Goal: Find specific page/section

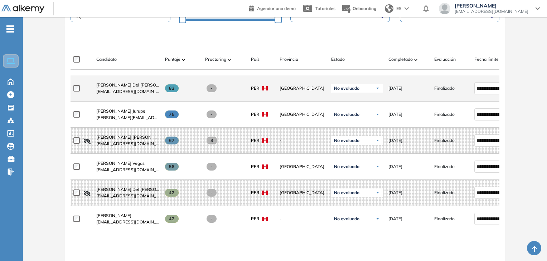
scroll to position [222, 0]
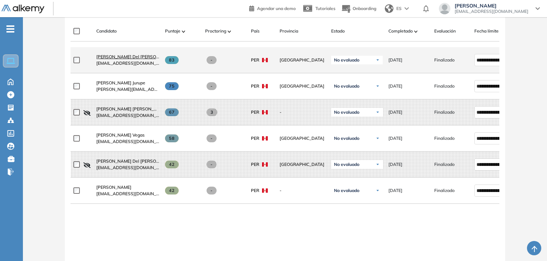
click at [117, 59] on span "[PERSON_NAME] Del [PERSON_NAME]" at bounding box center [135, 56] width 79 height 5
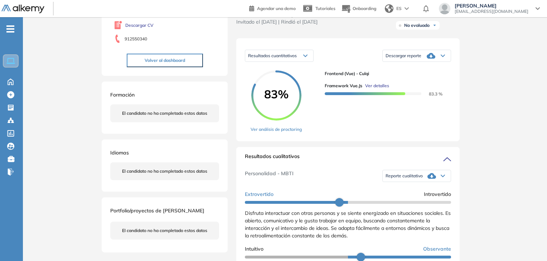
scroll to position [36, 0]
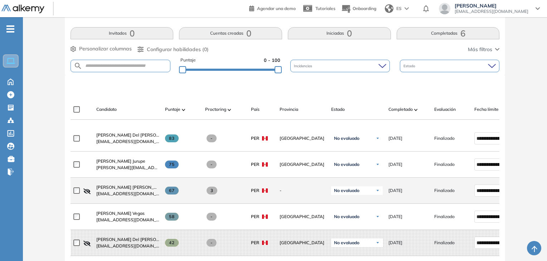
scroll to position [179, 0]
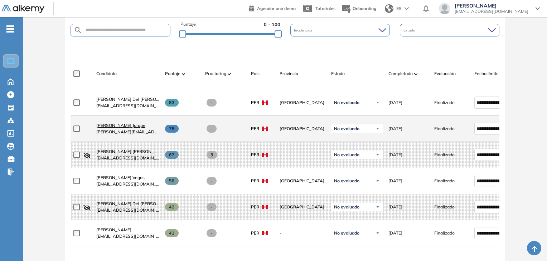
click at [126, 127] on span "[PERSON_NAME] Jurupe" at bounding box center [120, 125] width 49 height 5
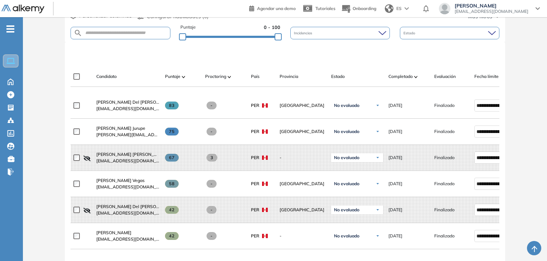
scroll to position [215, 0]
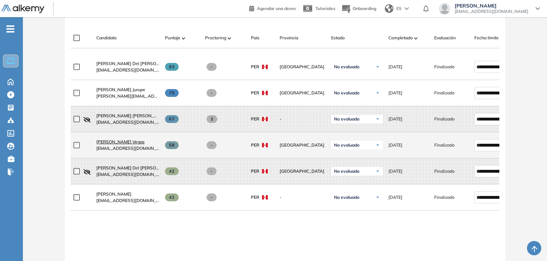
click at [139, 144] on span "[PERSON_NAME] Vegas" at bounding box center [120, 141] width 48 height 5
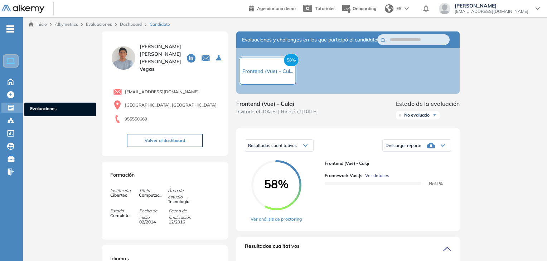
click at [17, 106] on div "Evaluaciones Evaluaciones" at bounding box center [11, 108] width 21 height 10
